Goal: Task Accomplishment & Management: Use online tool/utility

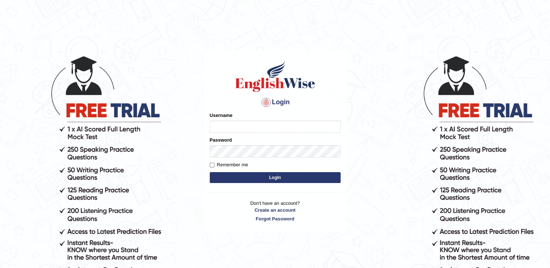
type input "Adedayo"
click at [267, 177] on button "Login" at bounding box center [275, 177] width 131 height 11
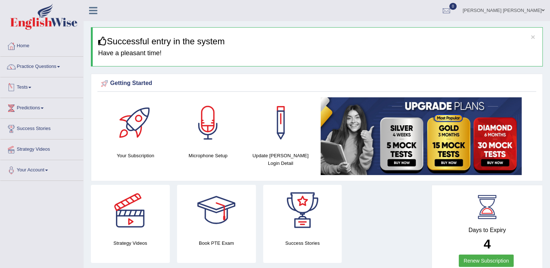
click at [24, 88] on link "Tests" at bounding box center [41, 86] width 83 height 18
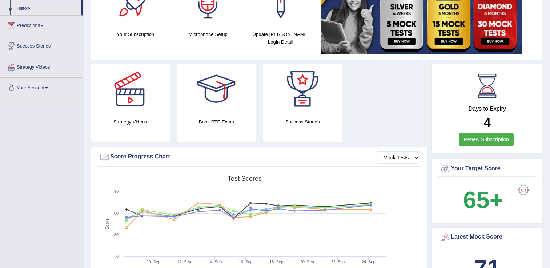
scroll to position [73, 0]
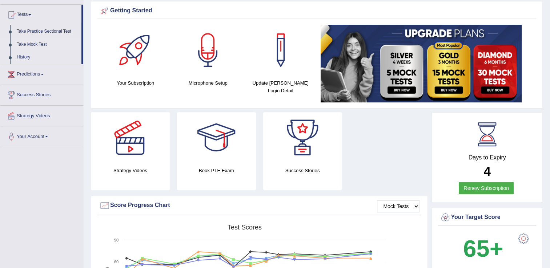
click at [35, 44] on link "Take Mock Test" at bounding box center [47, 44] width 68 height 13
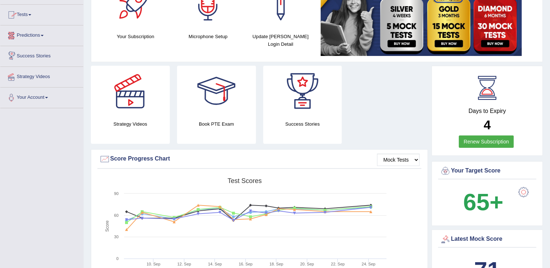
scroll to position [36, 0]
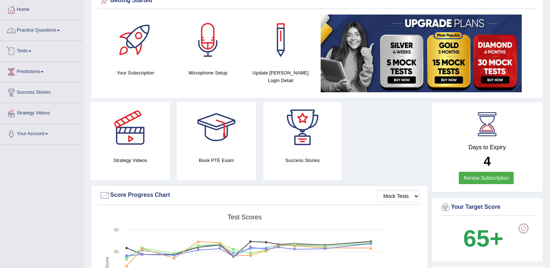
click at [22, 51] on link "Tests" at bounding box center [41, 50] width 83 height 18
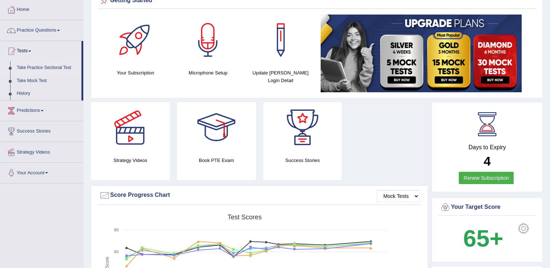
click at [43, 69] on link "Take Practice Sectional Test" at bounding box center [47, 67] width 68 height 13
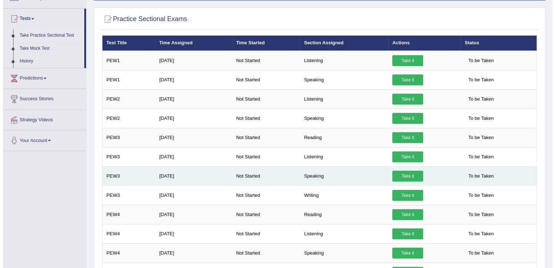
scroll to position [73, 0]
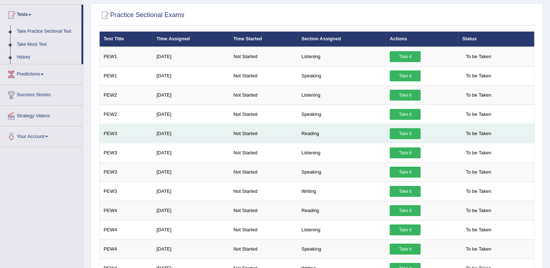
click at [406, 133] on link "Take it" at bounding box center [405, 133] width 31 height 11
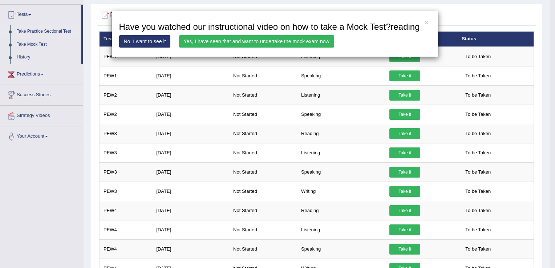
click at [287, 42] on link "Yes, I have seen that and want to undertake the mock exam now" at bounding box center [256, 41] width 155 height 12
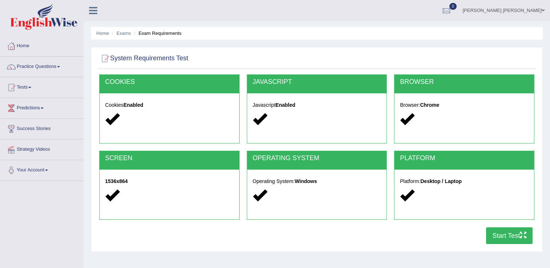
click at [512, 237] on button "Start Test" at bounding box center [509, 236] width 47 height 17
